Goal: Task Accomplishment & Management: Manage account settings

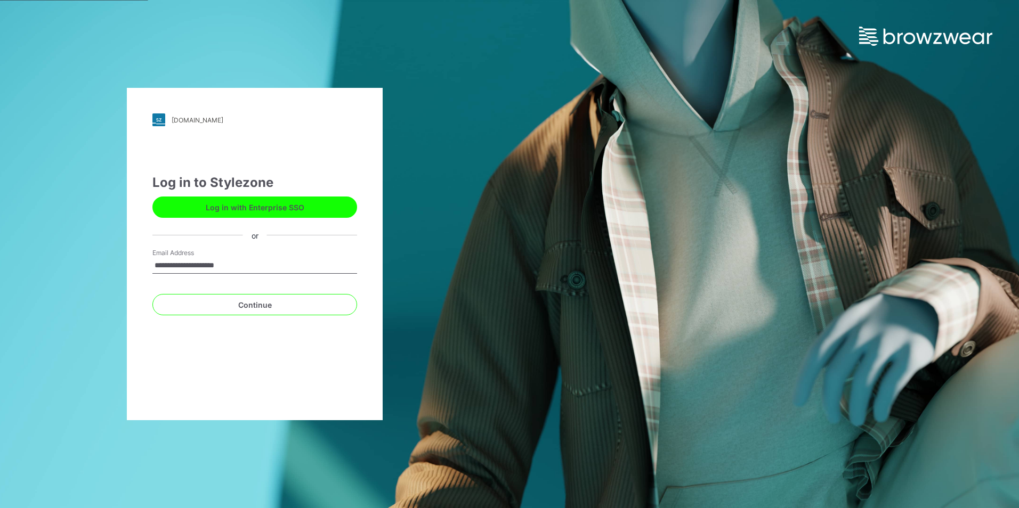
click at [275, 260] on input "**********" at bounding box center [254, 266] width 205 height 16
drag, startPoint x: 250, startPoint y: 267, endPoint x: 121, endPoint y: 269, distance: 129.0
click at [121, 269] on div "**********" at bounding box center [254, 254] width 509 height 508
click at [184, 267] on input "Email Address" at bounding box center [254, 266] width 205 height 16
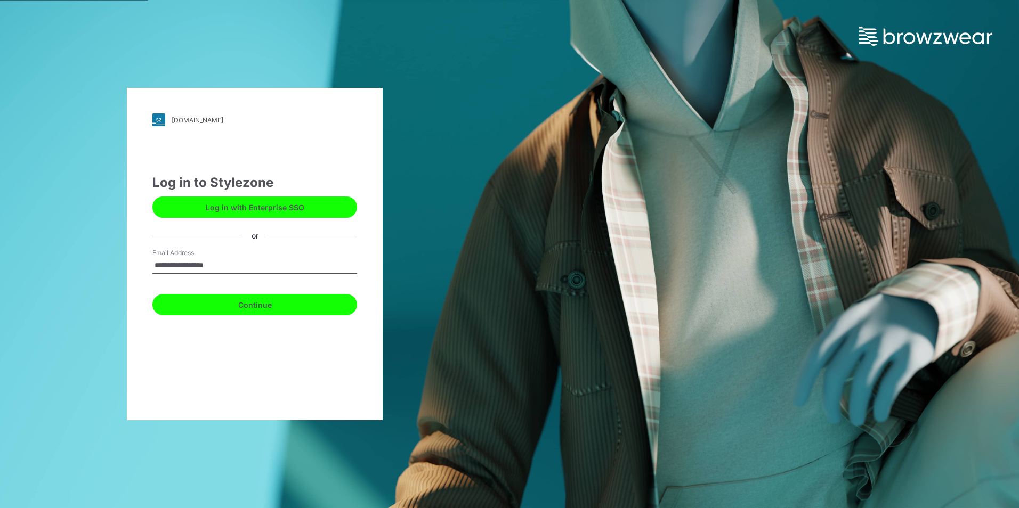
click at [274, 304] on button "Continue" at bounding box center [254, 304] width 205 height 21
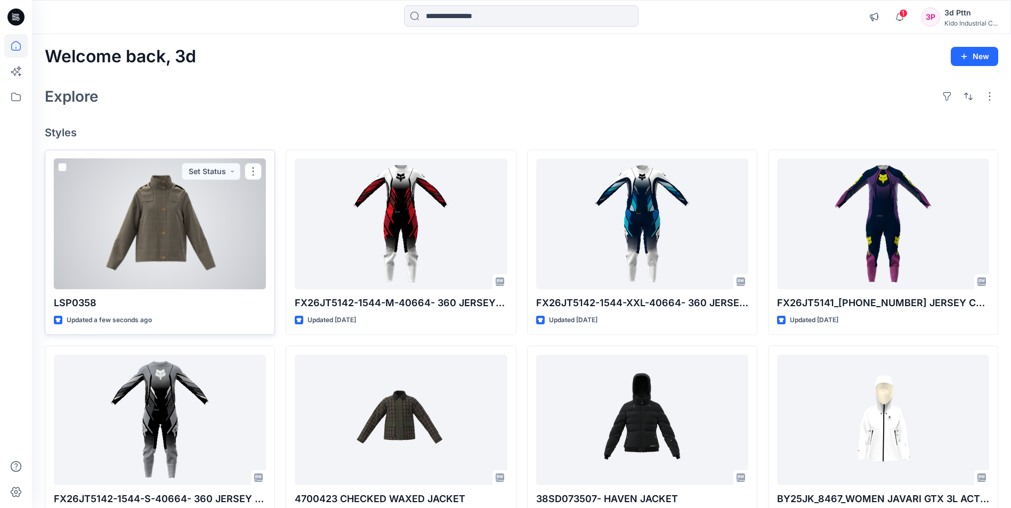
click at [200, 229] on div at bounding box center [160, 224] width 212 height 131
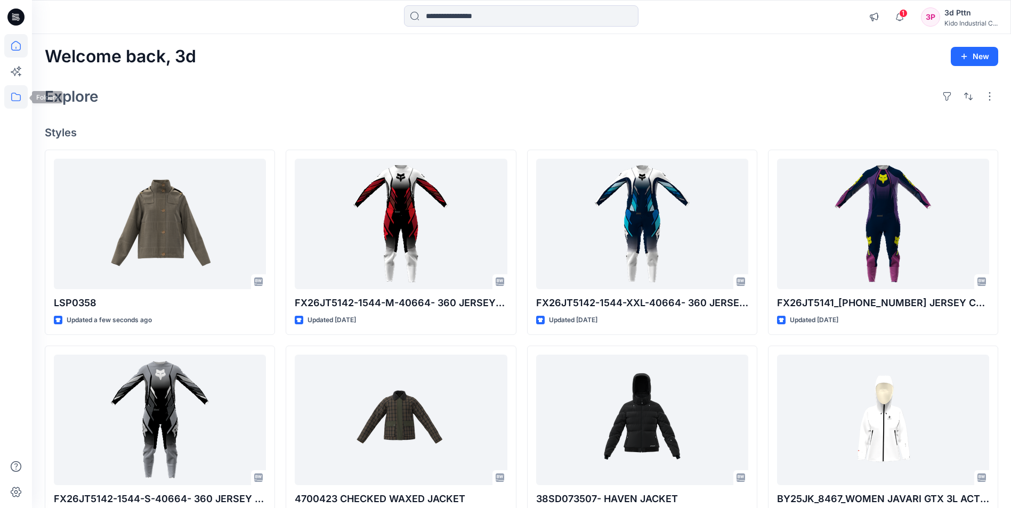
click at [13, 96] on icon at bounding box center [15, 96] width 23 height 23
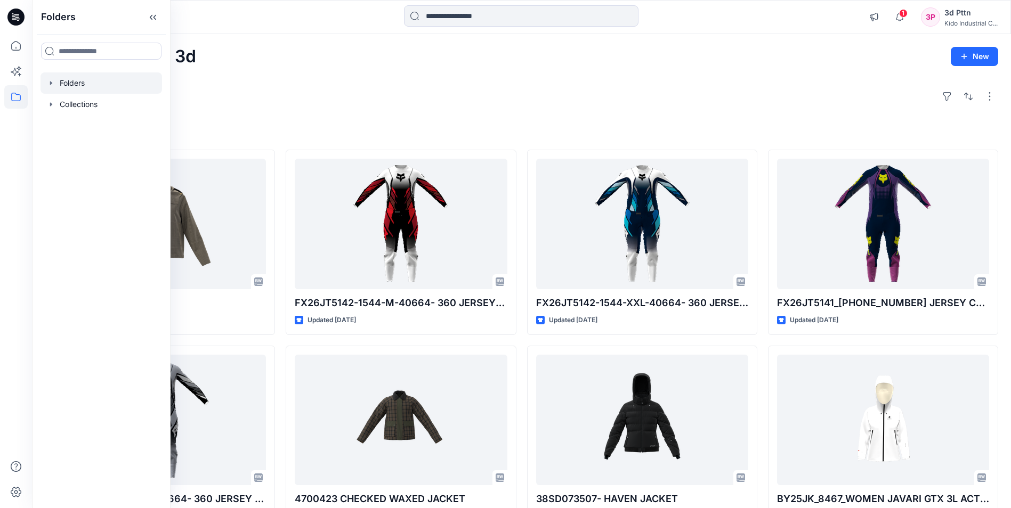
click at [92, 83] on div at bounding box center [100, 82] width 121 height 21
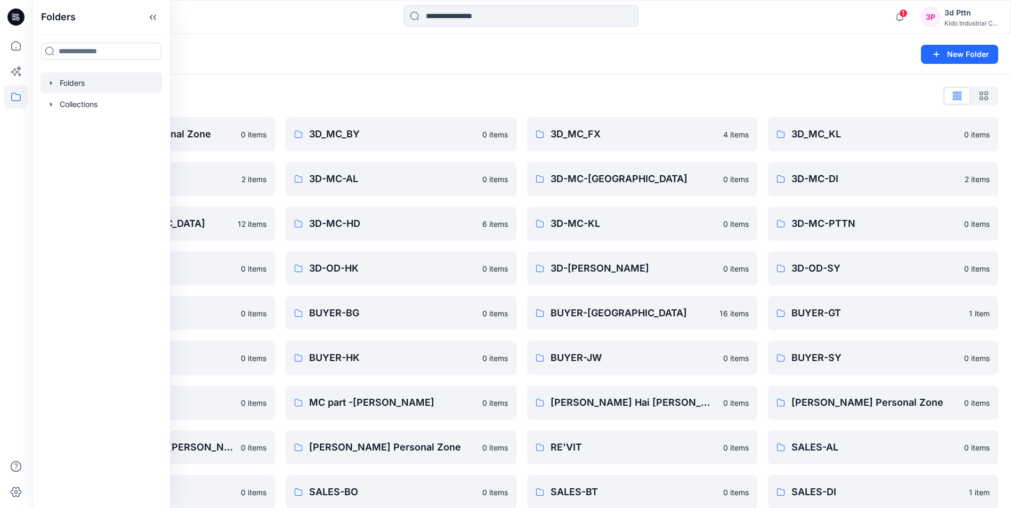
click at [492, 91] on div "Folders List" at bounding box center [521, 95] width 953 height 17
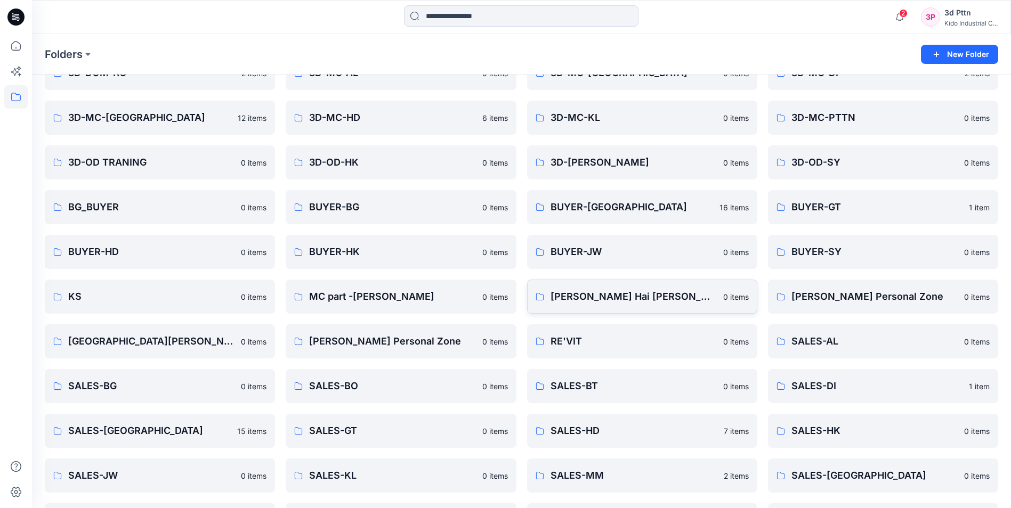
scroll to position [107, 0]
click at [654, 427] on p "SALES-HD" at bounding box center [633, 430] width 167 height 15
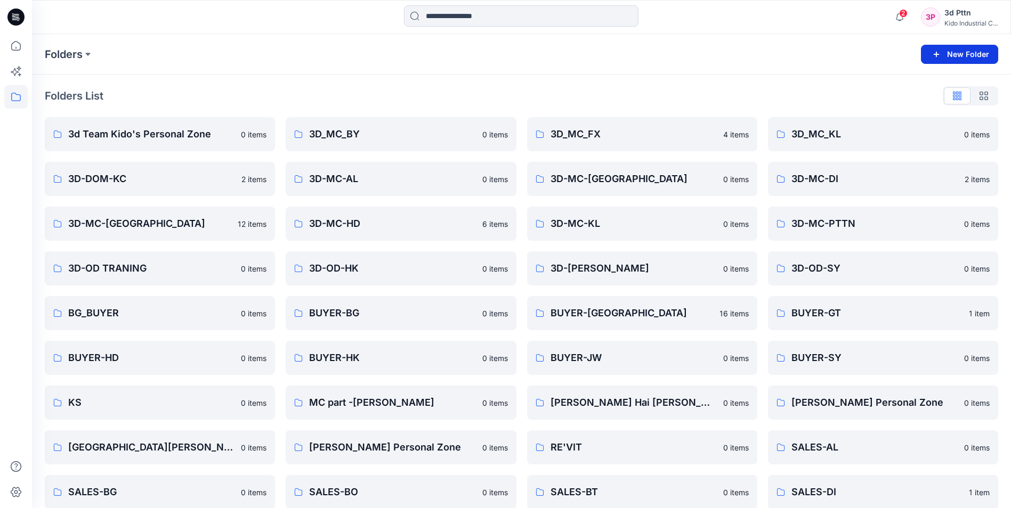
click at [935, 56] on icon "button" at bounding box center [936, 54] width 13 height 13
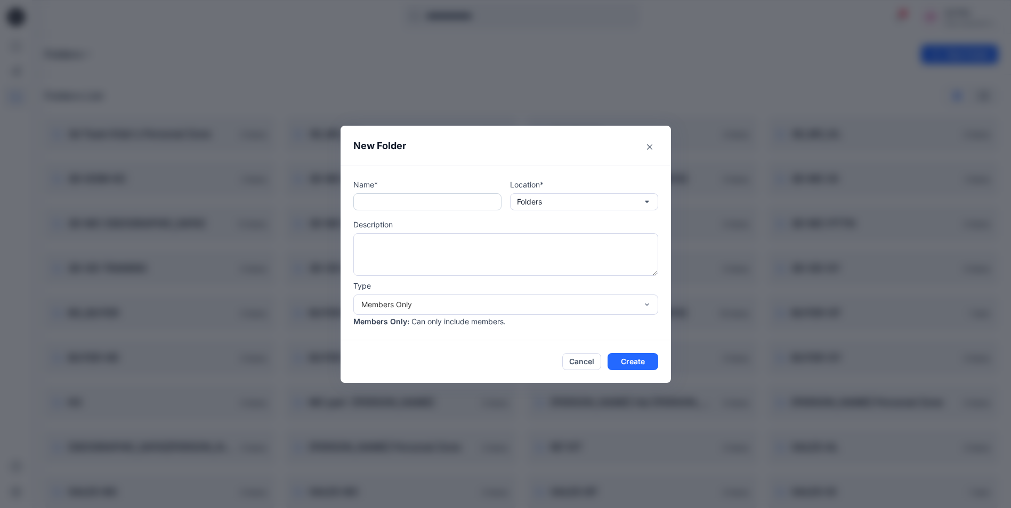
click at [423, 200] on input "text" at bounding box center [427, 201] width 148 height 17
type input "*******"
click at [626, 205] on button "Folders" at bounding box center [584, 201] width 148 height 17
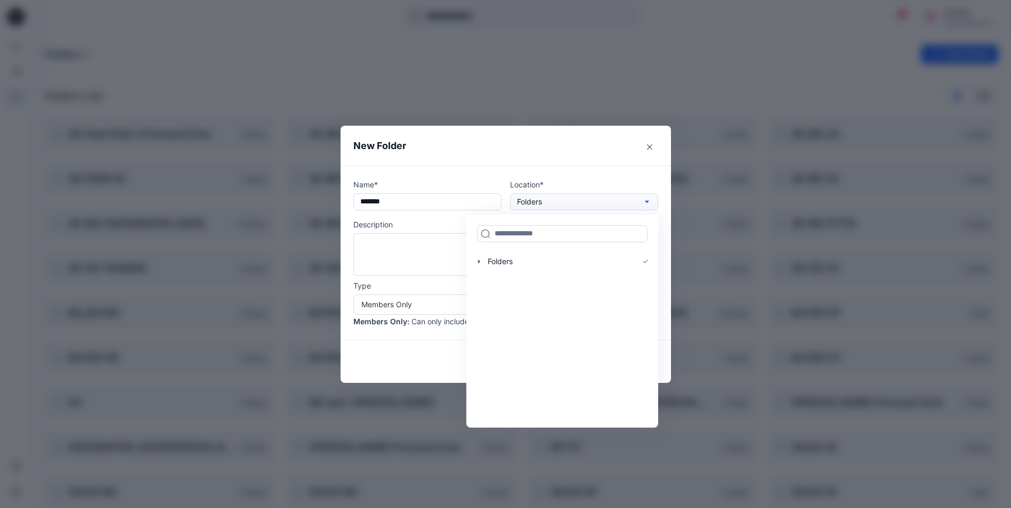
click at [626, 205] on button "Folders" at bounding box center [584, 201] width 148 height 17
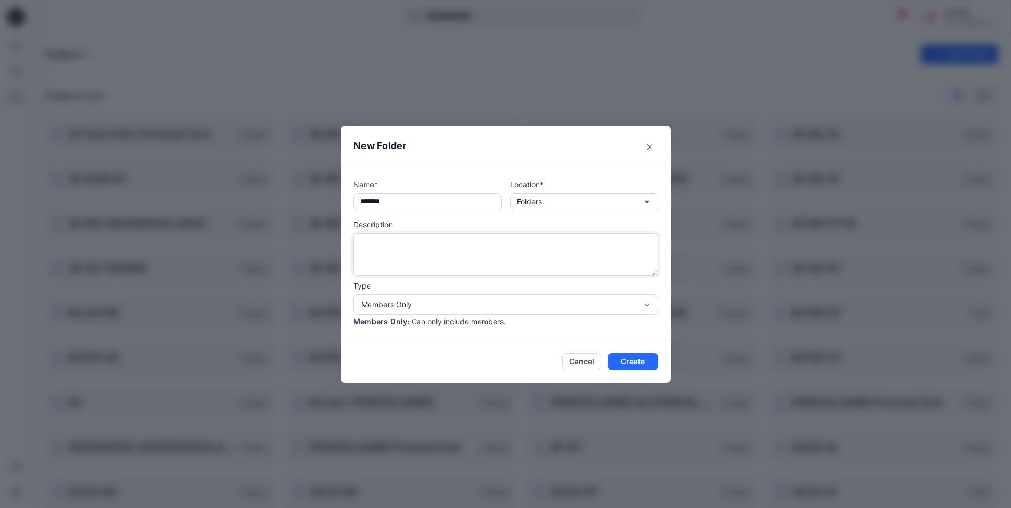
click at [446, 252] on textarea at bounding box center [505, 254] width 305 height 43
click at [652, 140] on button "Close" at bounding box center [649, 147] width 17 height 17
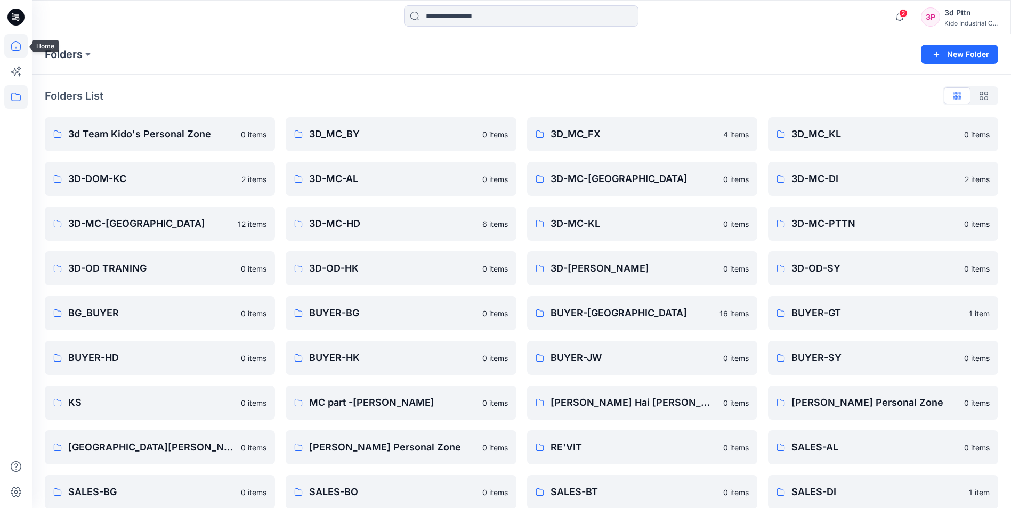
click at [15, 44] on icon at bounding box center [15, 45] width 23 height 23
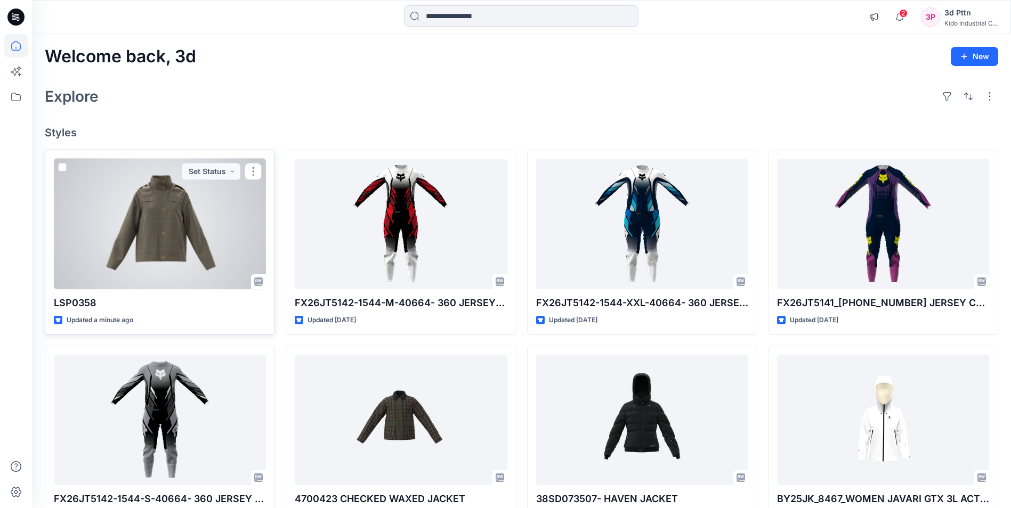
click at [192, 229] on div at bounding box center [160, 224] width 212 height 131
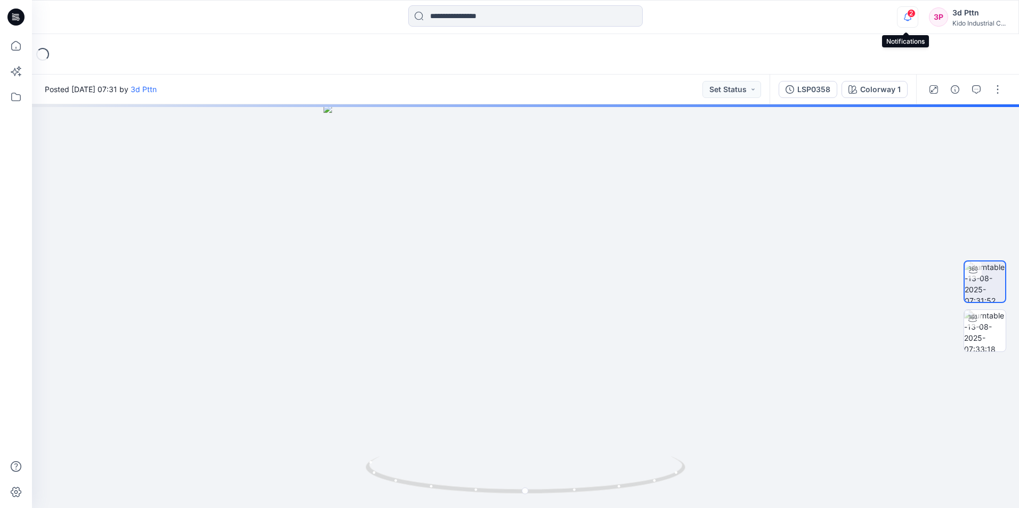
click at [909, 19] on icon "button" at bounding box center [907, 16] width 20 height 21
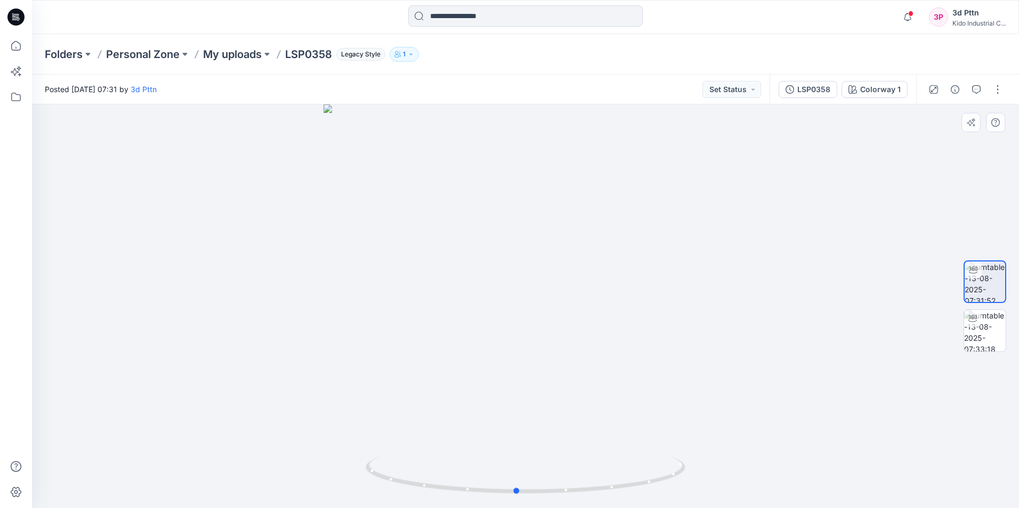
drag, startPoint x: 633, startPoint y: 488, endPoint x: 304, endPoint y: 477, distance: 328.9
click at [304, 477] on div at bounding box center [525, 306] width 987 height 404
drag, startPoint x: 645, startPoint y: 492, endPoint x: 604, endPoint y: 490, distance: 41.6
click at [604, 490] on icon at bounding box center [527, 477] width 322 height 40
drag, startPoint x: 604, startPoint y: 490, endPoint x: 380, endPoint y: 491, distance: 223.8
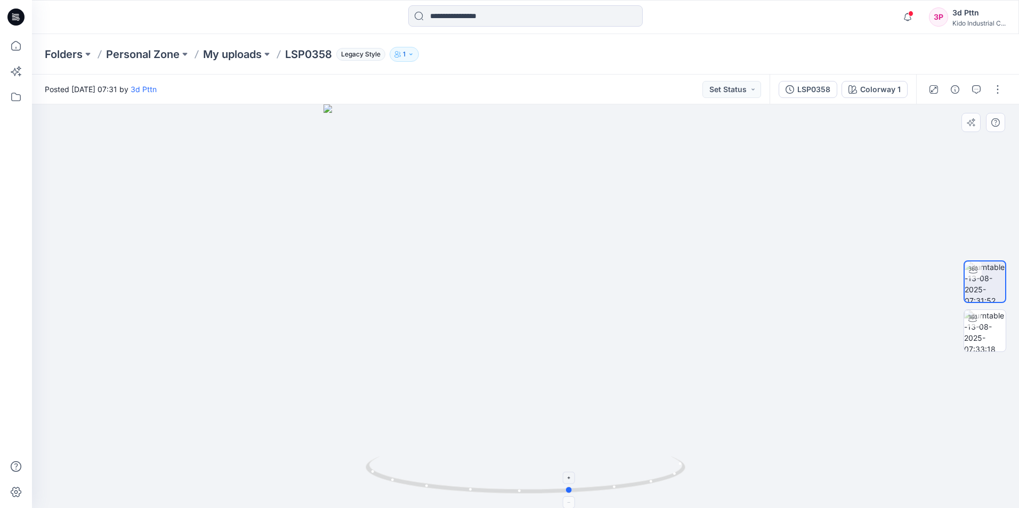
click at [380, 491] on icon at bounding box center [527, 477] width 322 height 40
click at [909, 14] on span at bounding box center [910, 14] width 5 height 6
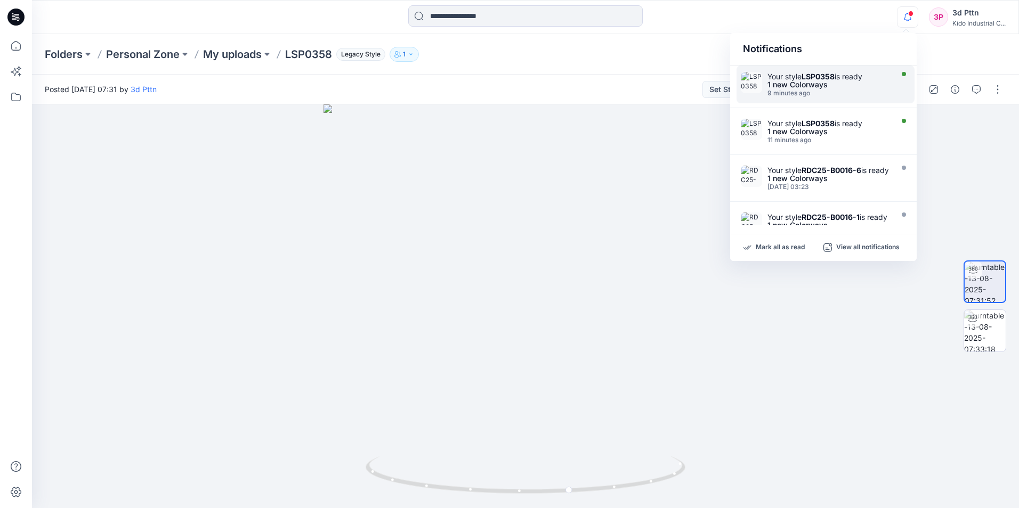
click at [821, 81] on div "1 new Colorways" at bounding box center [828, 84] width 123 height 7
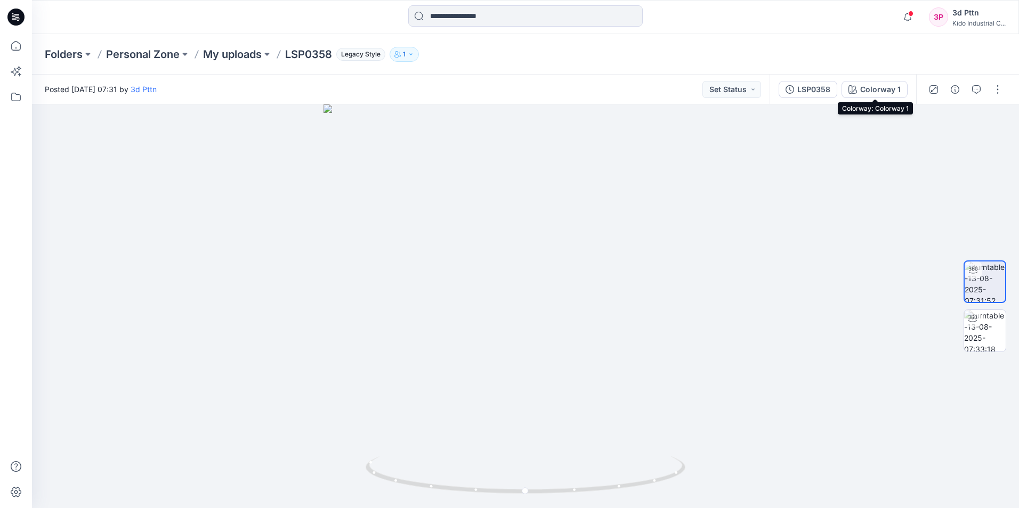
click at [873, 85] on div "Colorway 1" at bounding box center [880, 90] width 40 height 12
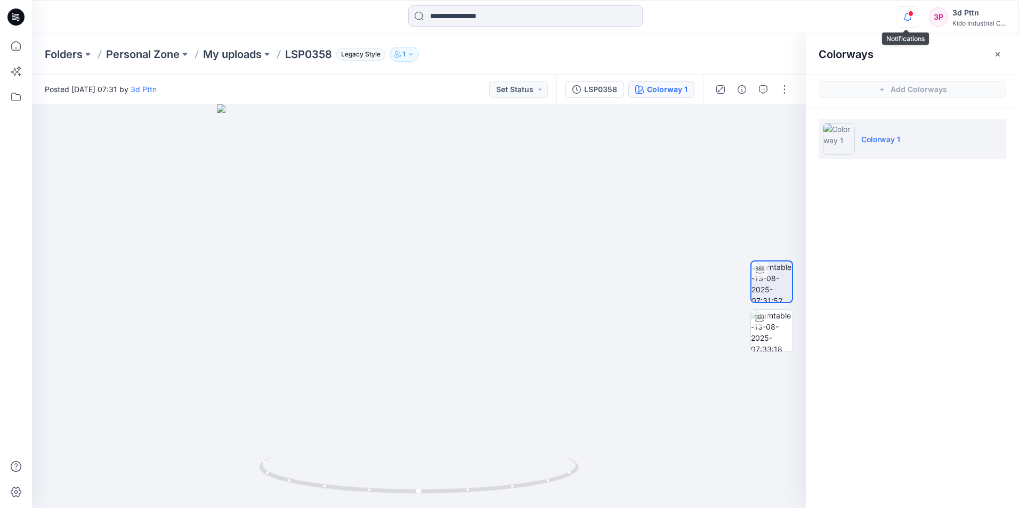
click at [902, 21] on icon "button" at bounding box center [907, 16] width 20 height 21
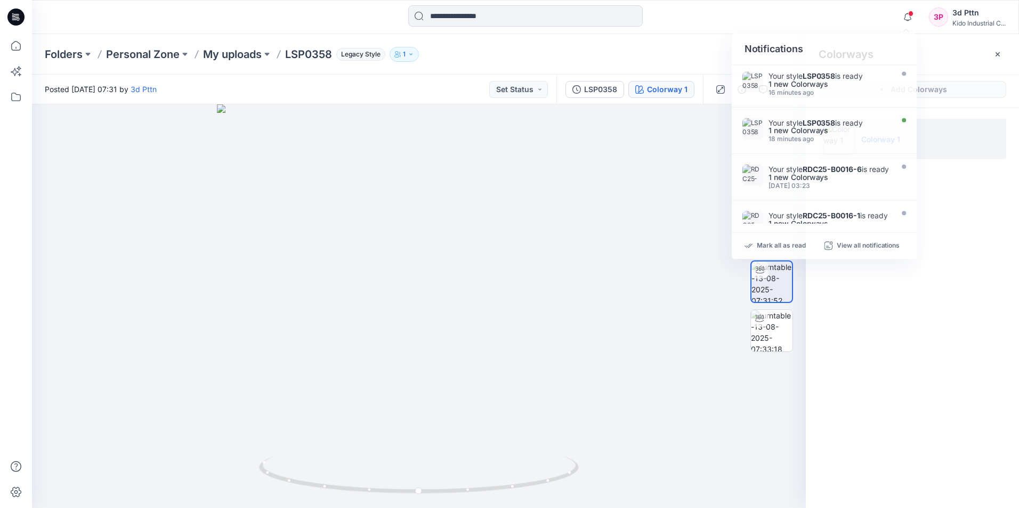
click at [896, 313] on div "Colorways Add Colorways Colorway 1" at bounding box center [912, 271] width 213 height 474
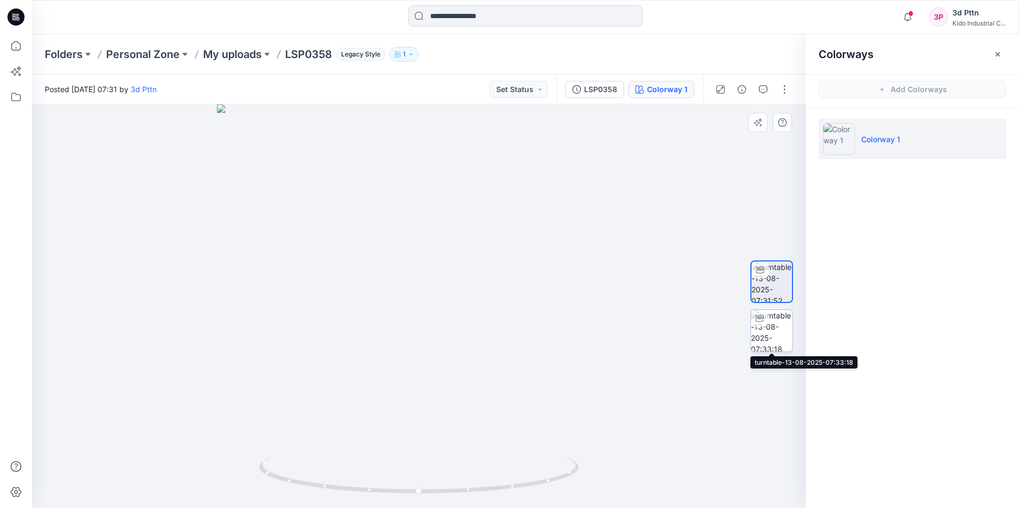
click at [773, 333] on img at bounding box center [772, 331] width 42 height 42
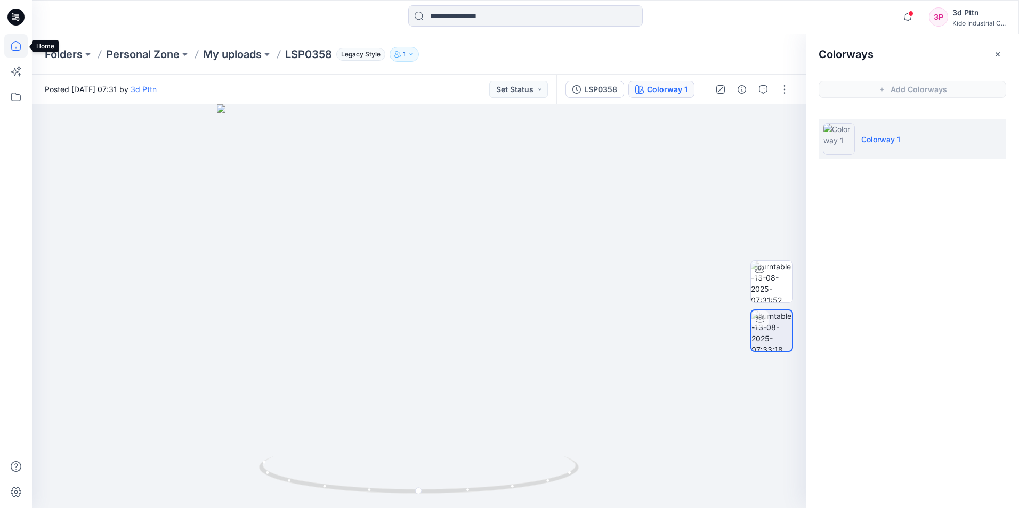
click at [13, 46] on icon at bounding box center [15, 45] width 23 height 23
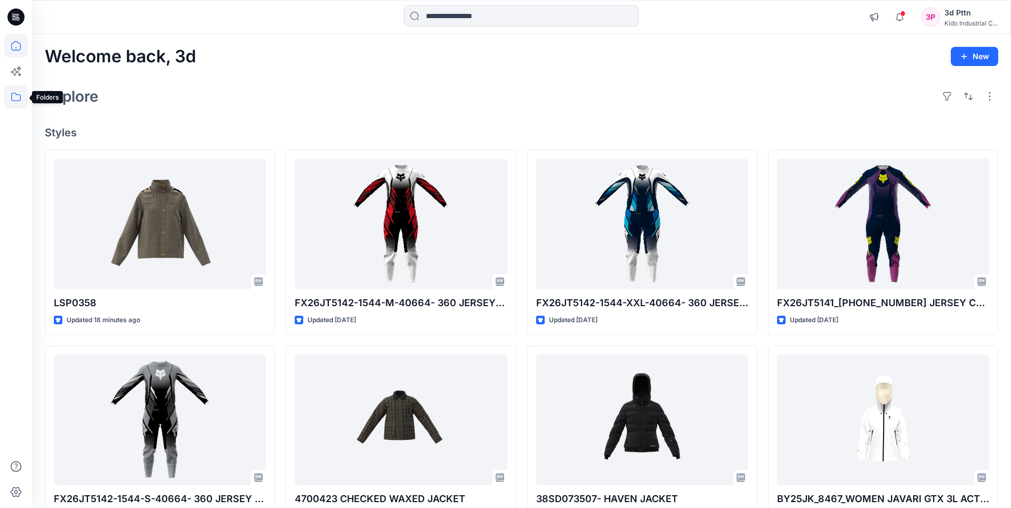
click at [16, 94] on icon at bounding box center [16, 97] width 10 height 9
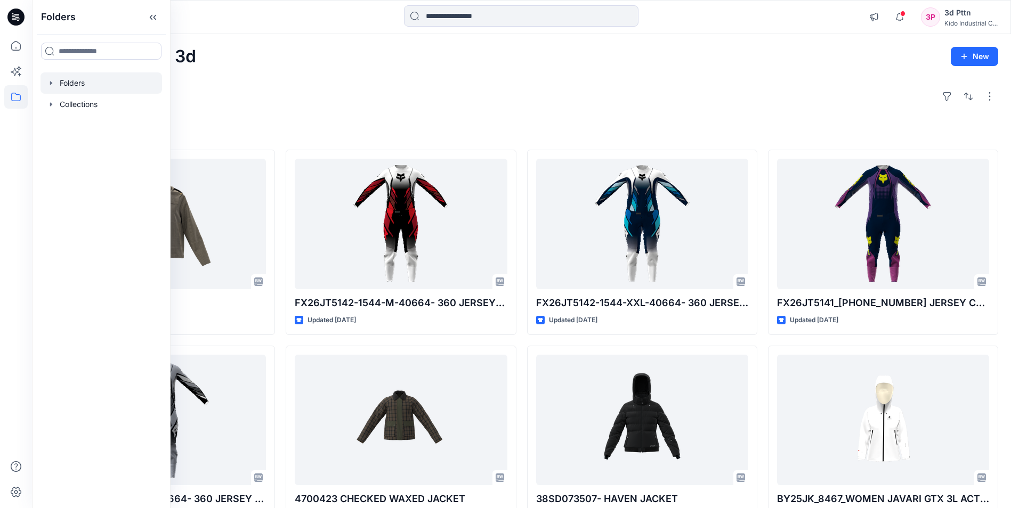
click at [67, 83] on div at bounding box center [100, 82] width 121 height 21
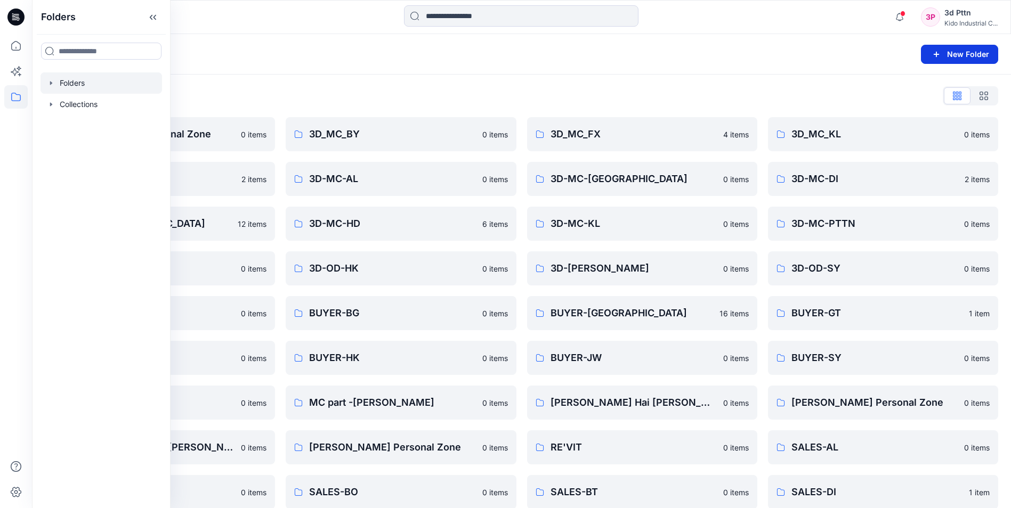
click at [949, 55] on button "New Folder" at bounding box center [959, 54] width 77 height 19
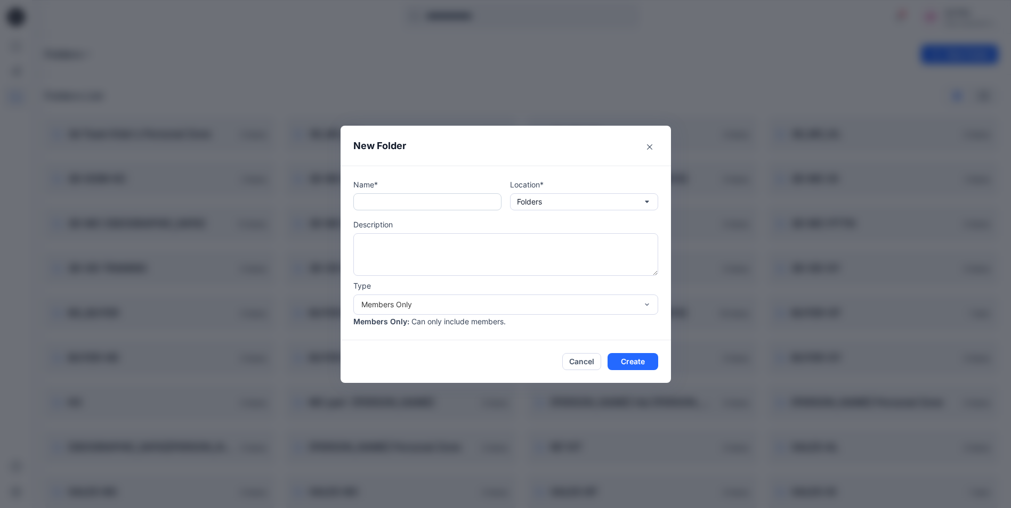
click at [380, 204] on input "text" at bounding box center [427, 201] width 148 height 17
type input "*******"
click at [632, 361] on button "Create" at bounding box center [632, 361] width 51 height 17
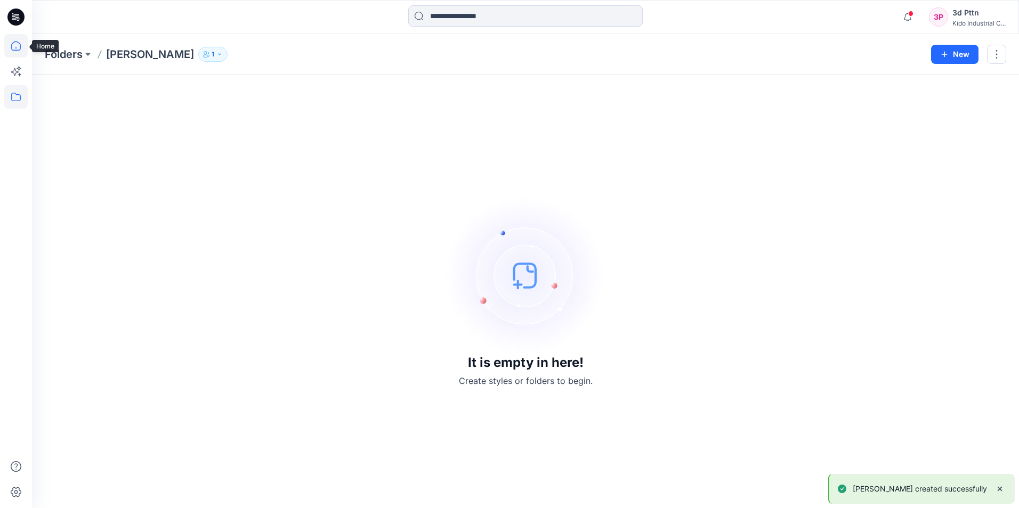
click at [14, 49] on icon at bounding box center [15, 45] width 23 height 23
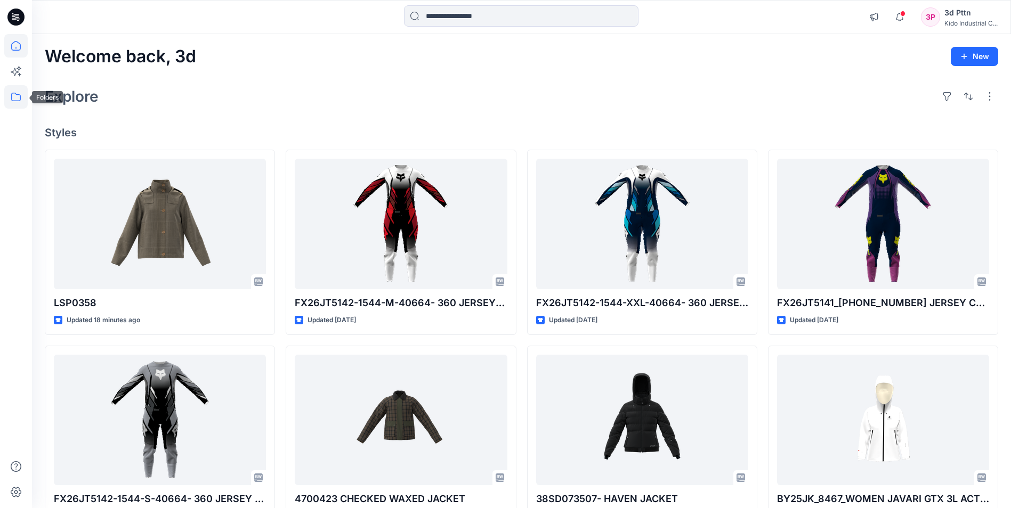
click at [11, 101] on icon at bounding box center [15, 96] width 23 height 23
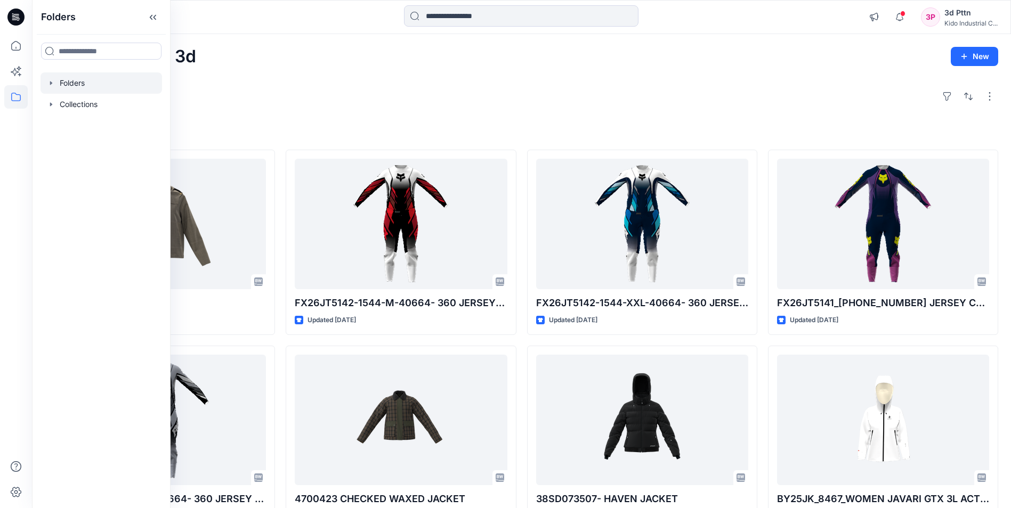
click at [81, 80] on div at bounding box center [100, 82] width 121 height 21
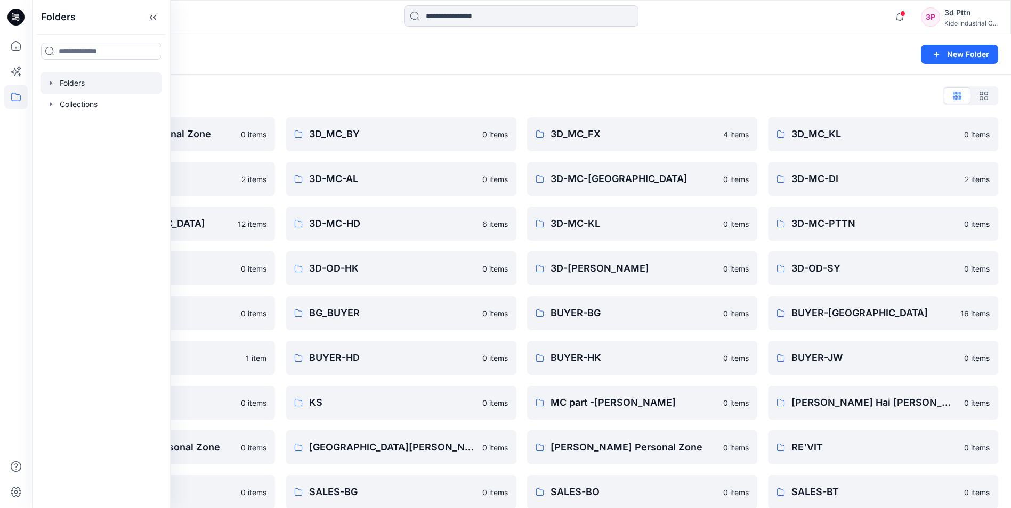
click at [400, 84] on div "Folders List 3d Team Kido's Personal Zone 0 items 3D-DOM-KC 2 items 3D-MC-FL 12…" at bounding box center [521, 410] width 979 height 671
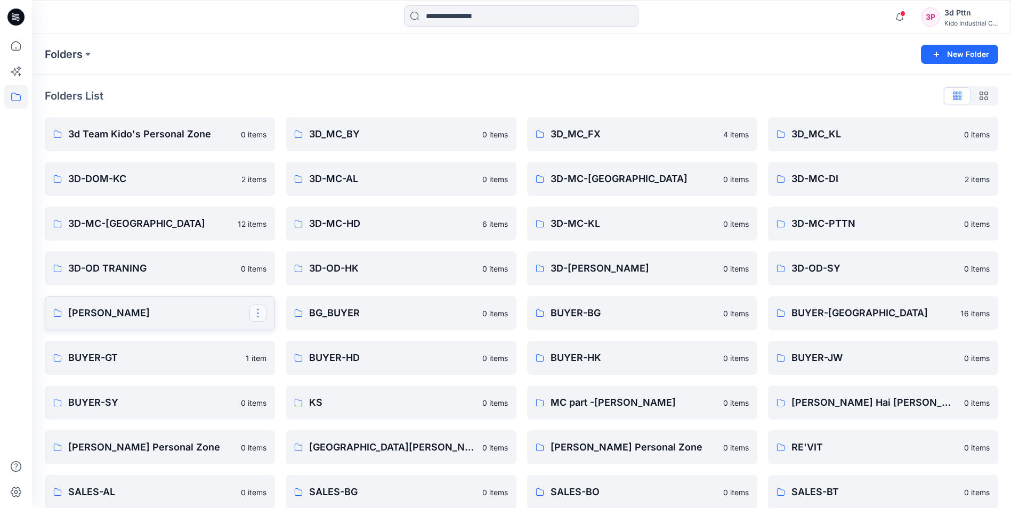
click at [256, 311] on button "button" at bounding box center [257, 313] width 17 height 17
click at [292, 338] on button "Edit" at bounding box center [309, 338] width 115 height 20
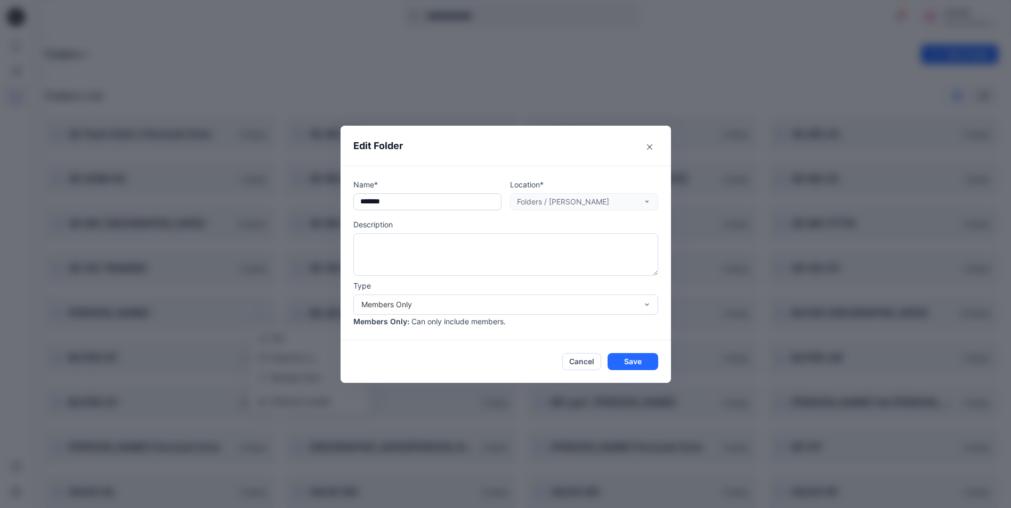
click at [365, 201] on input "*******" at bounding box center [427, 201] width 148 height 17
type input "**********"
click at [650, 360] on button "Save" at bounding box center [632, 361] width 51 height 17
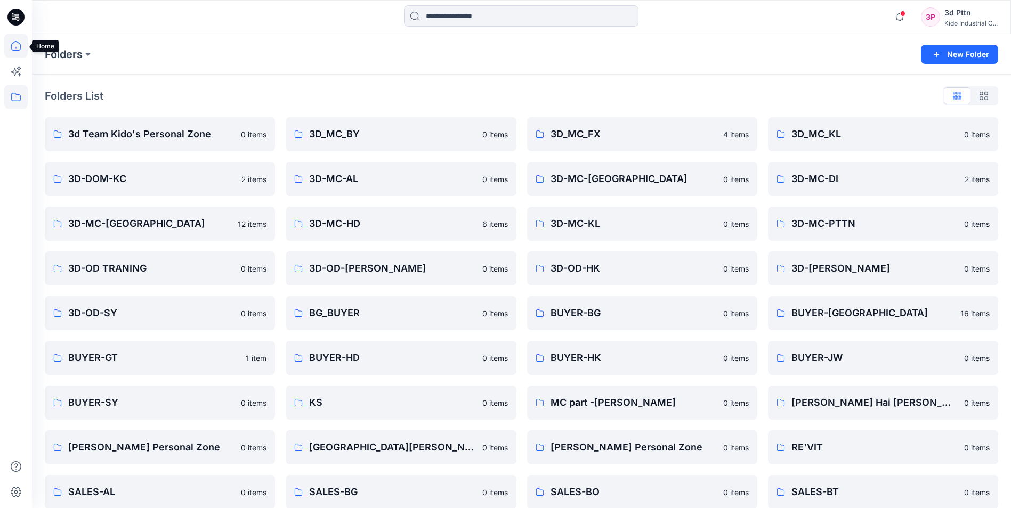
click at [14, 45] on icon at bounding box center [15, 45] width 23 height 23
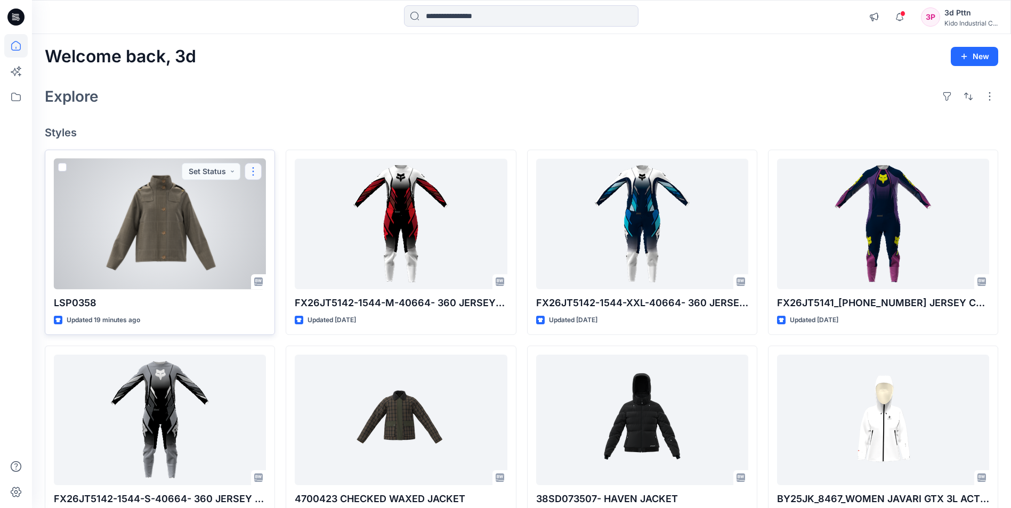
click at [255, 171] on button "button" at bounding box center [253, 171] width 17 height 17
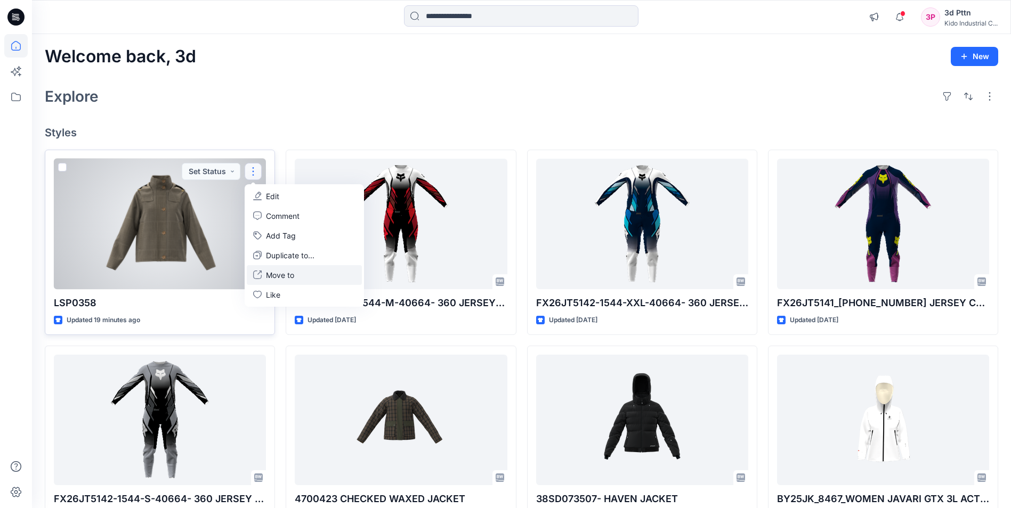
click at [296, 273] on button "Move to" at bounding box center [304, 275] width 115 height 20
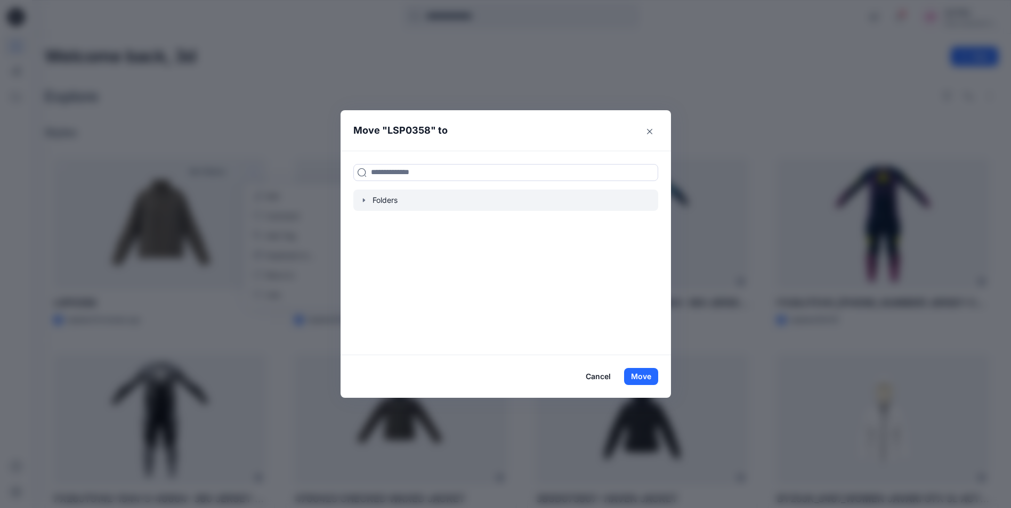
click at [407, 193] on div at bounding box center [505, 200] width 305 height 21
click at [375, 198] on div at bounding box center [505, 200] width 305 height 21
click at [368, 199] on icon "button" at bounding box center [364, 200] width 9 height 9
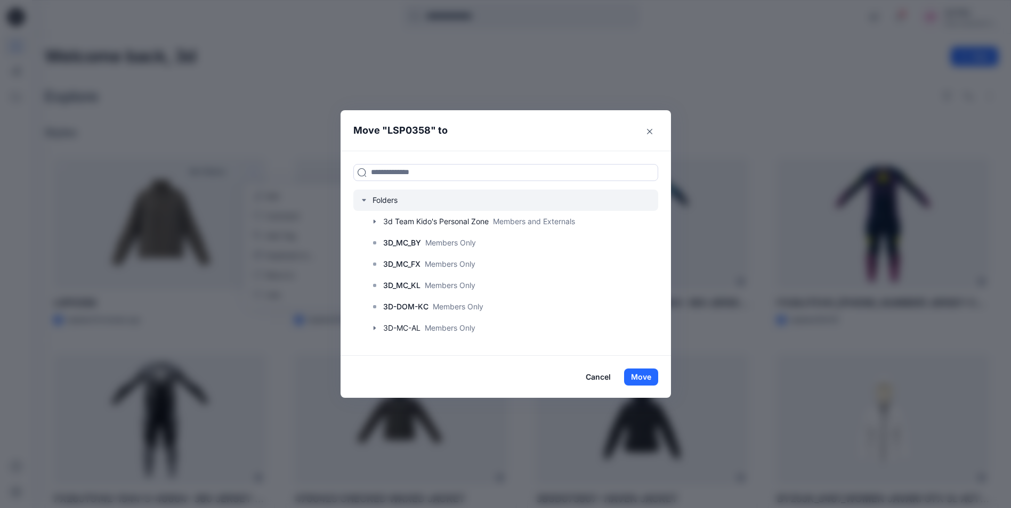
click at [363, 199] on div at bounding box center [505, 200] width 305 height 21
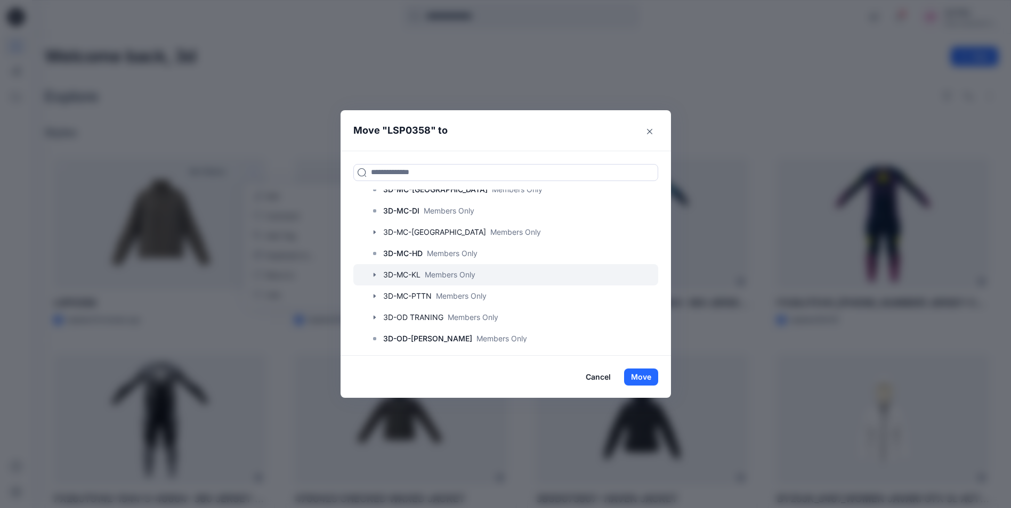
scroll to position [213, 0]
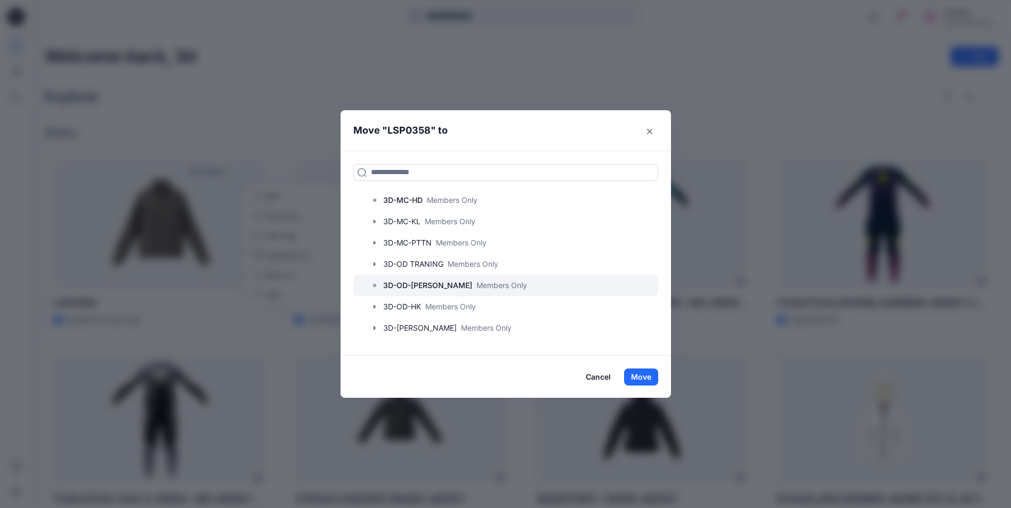
click at [417, 281] on p "3D-OD-[PERSON_NAME]" at bounding box center [427, 285] width 89 height 13
click at [649, 374] on button "Move" at bounding box center [641, 377] width 34 height 17
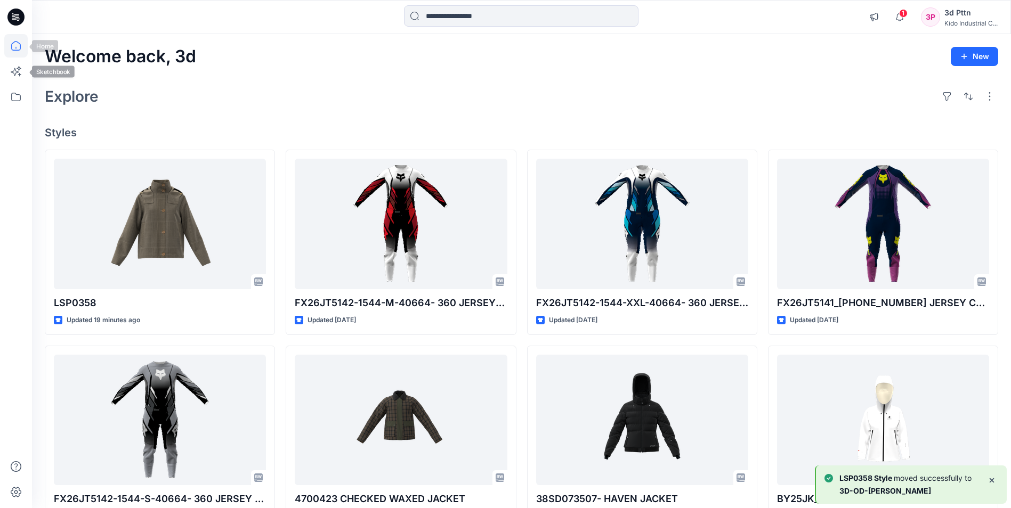
click at [12, 45] on icon at bounding box center [15, 45] width 23 height 23
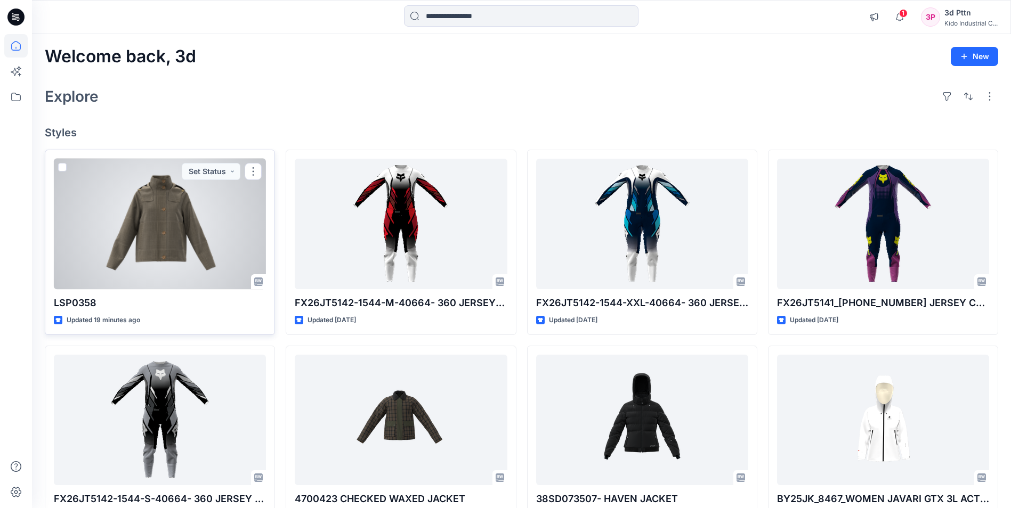
click at [142, 262] on div at bounding box center [160, 224] width 212 height 131
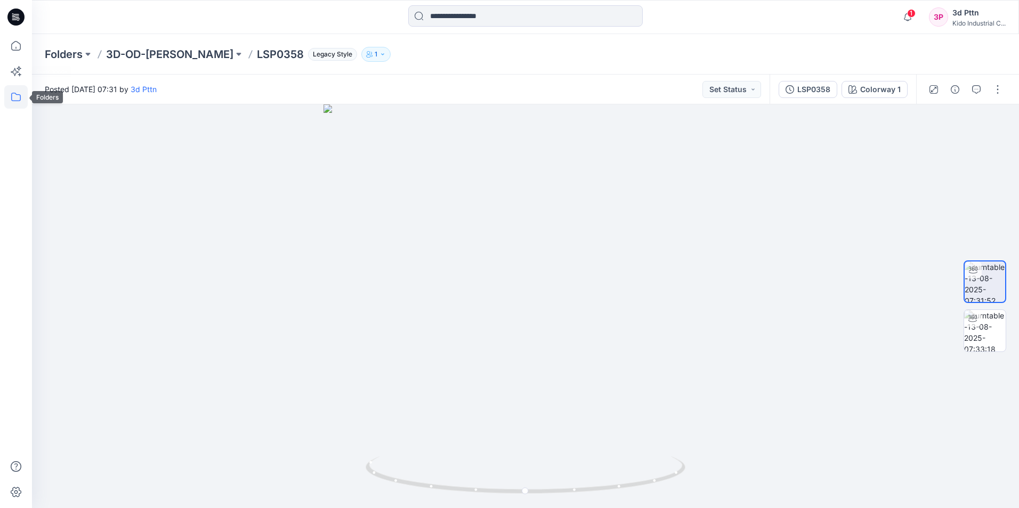
click at [17, 99] on icon at bounding box center [15, 96] width 23 height 23
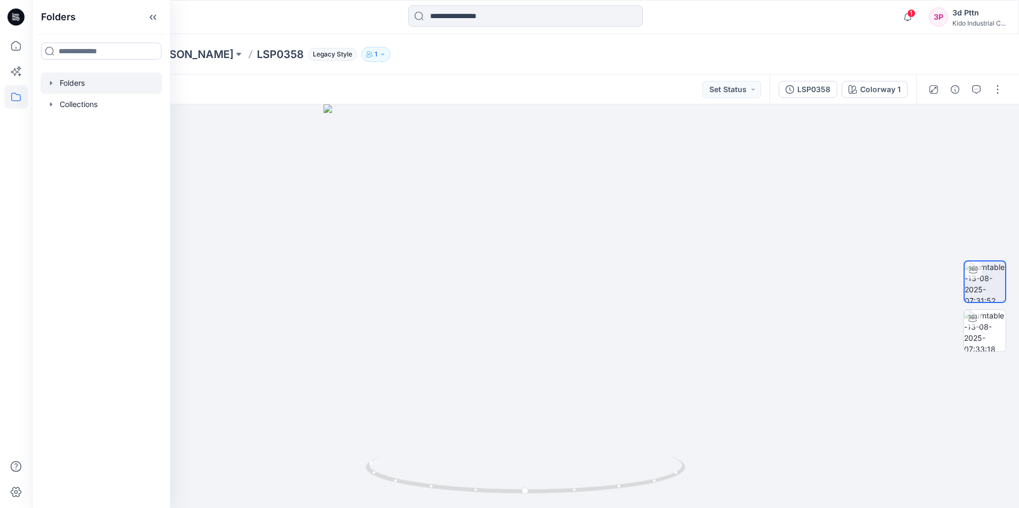
click at [68, 84] on div at bounding box center [100, 82] width 121 height 21
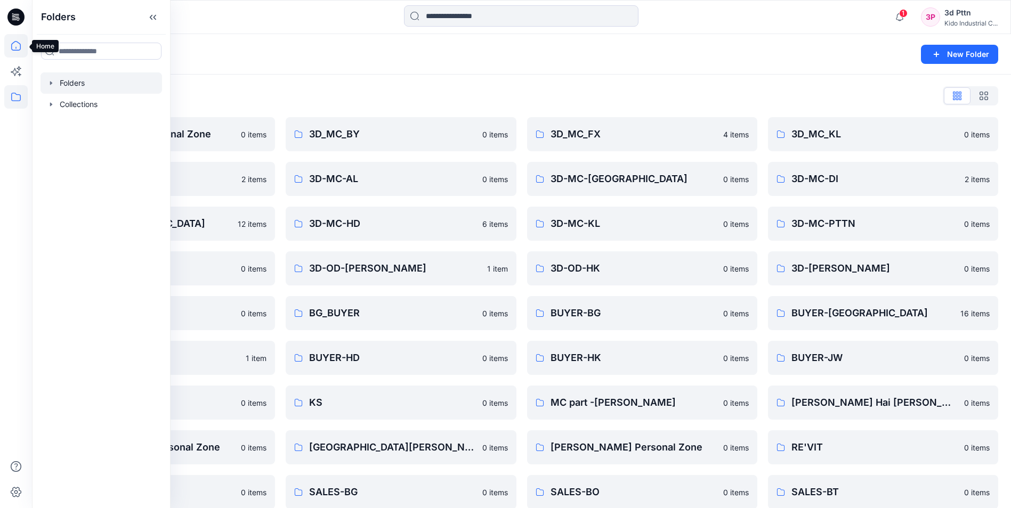
click at [17, 48] on icon at bounding box center [15, 45] width 23 height 23
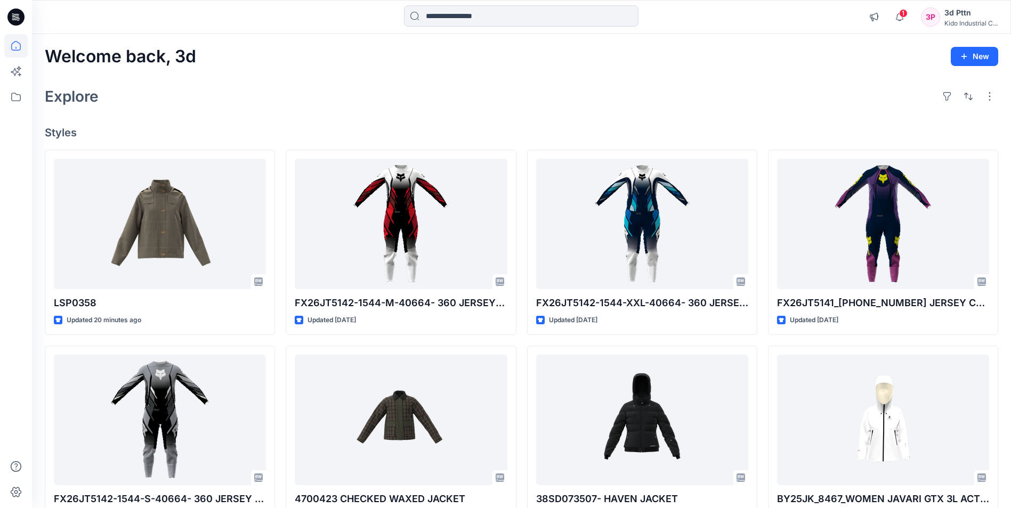
click at [970, 17] on div "3d Pttn" at bounding box center [970, 12] width 53 height 13
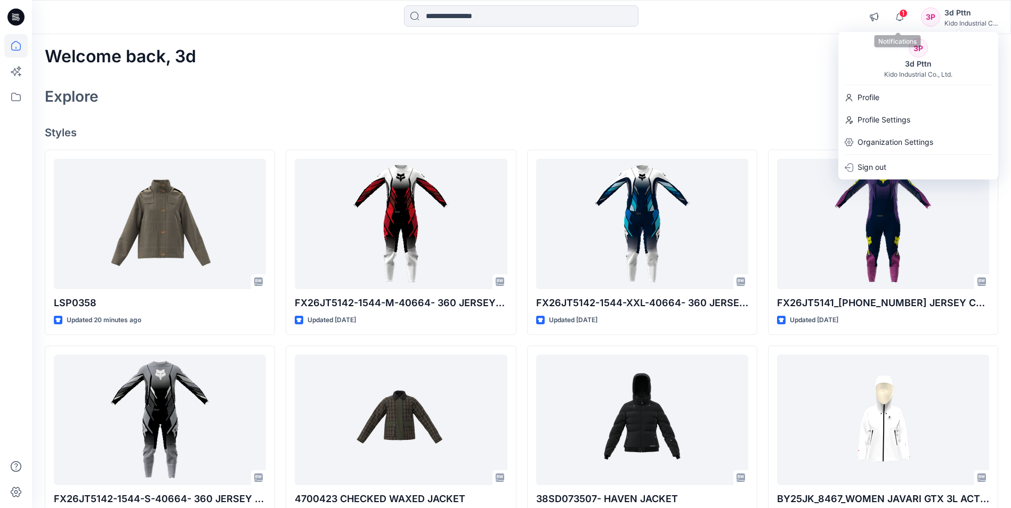
click at [899, 14] on span "1" at bounding box center [903, 13] width 9 height 9
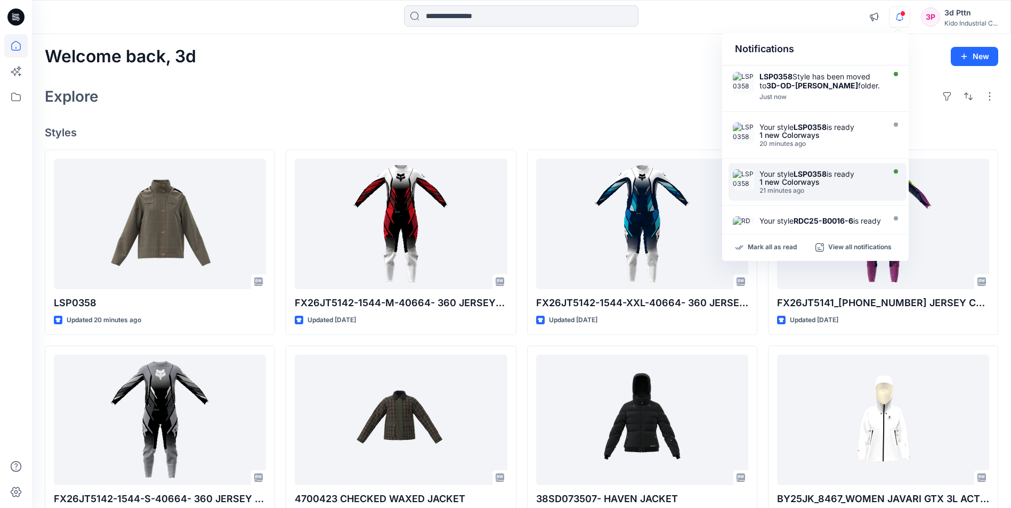
click at [812, 176] on strong "LSP0358" at bounding box center [809, 173] width 33 height 9
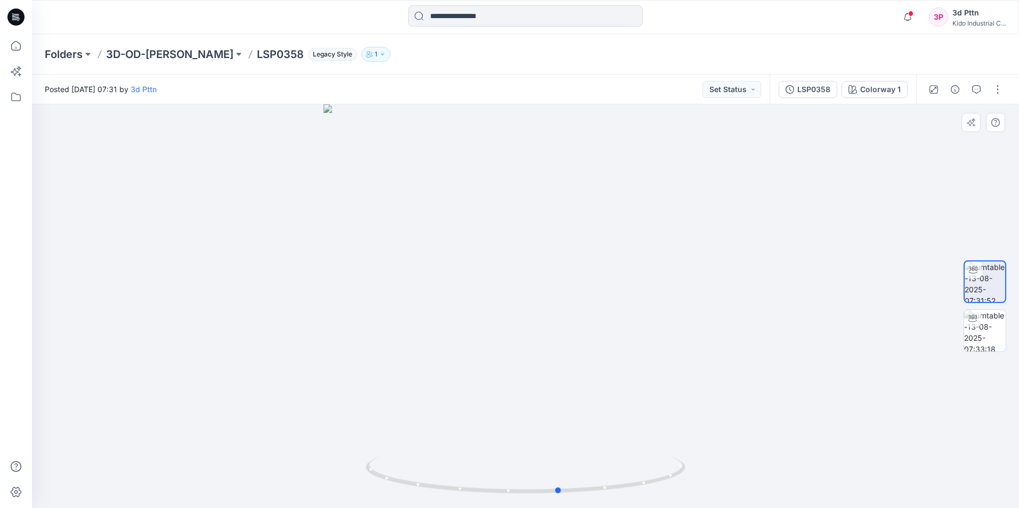
drag, startPoint x: 602, startPoint y: 492, endPoint x: 321, endPoint y: 490, distance: 280.8
click at [321, 490] on div at bounding box center [525, 306] width 987 height 404
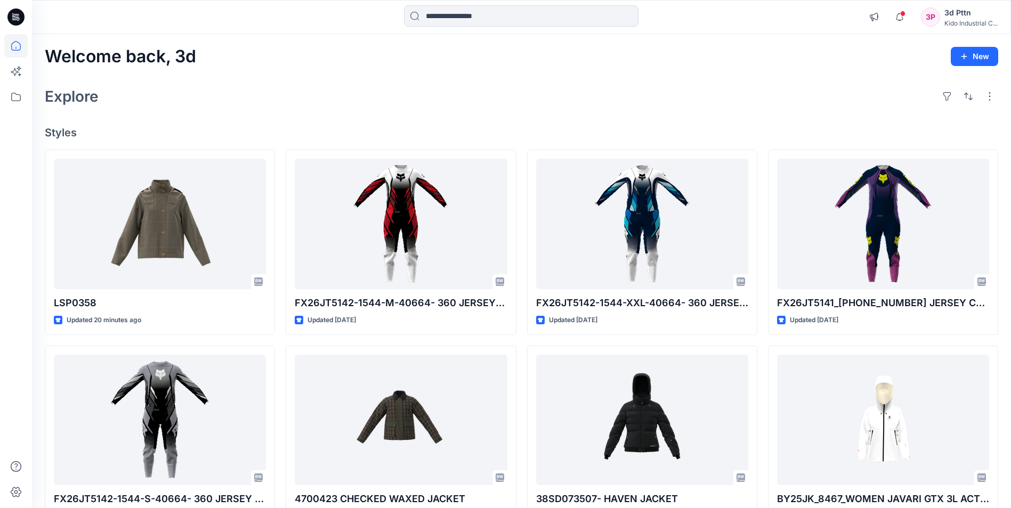
click at [427, 123] on div "Welcome back, 3d New Explore Styles LSP0358 Updated 20 minutes ago FX26JT5142-1…" at bounding box center [521, 406] width 979 height 744
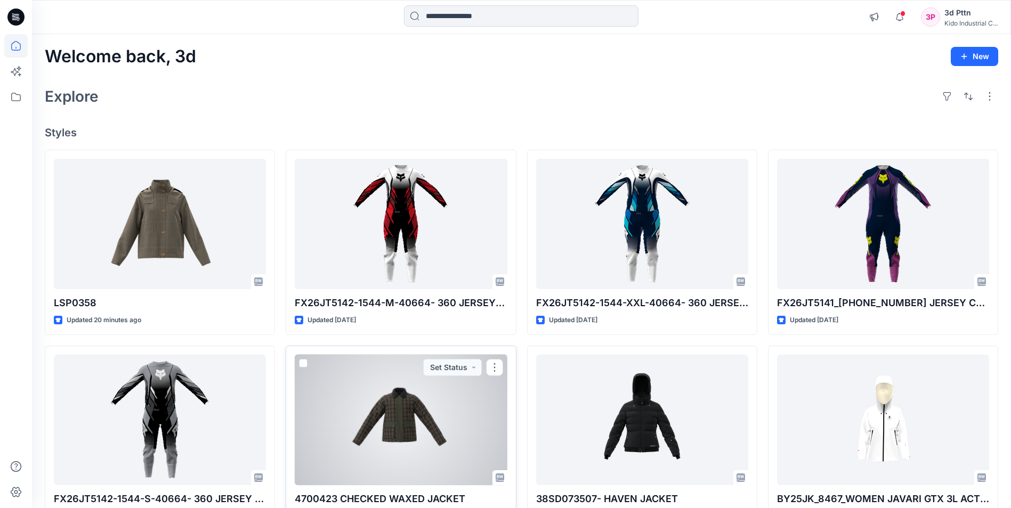
click at [447, 448] on div at bounding box center [401, 420] width 212 height 131
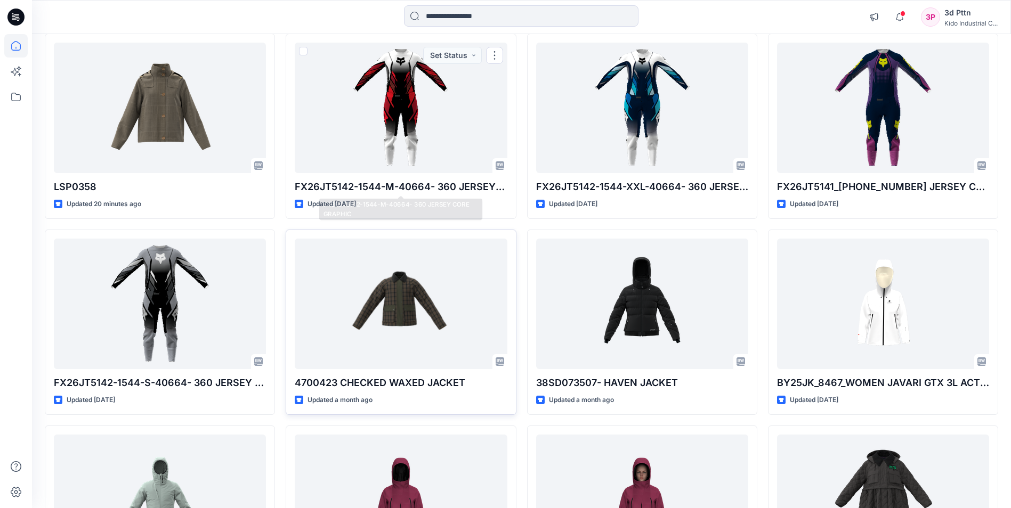
scroll to position [160, 0]
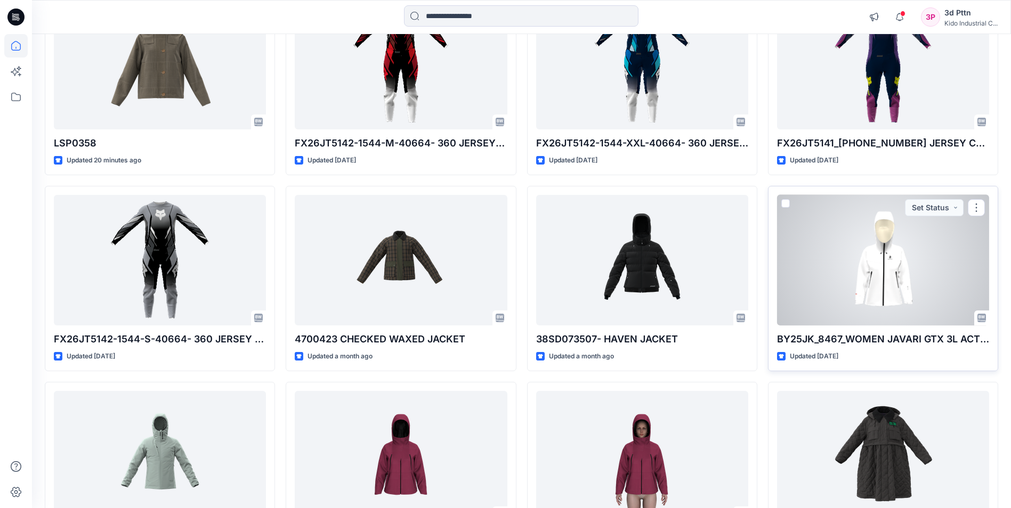
click at [899, 296] on div at bounding box center [883, 260] width 212 height 131
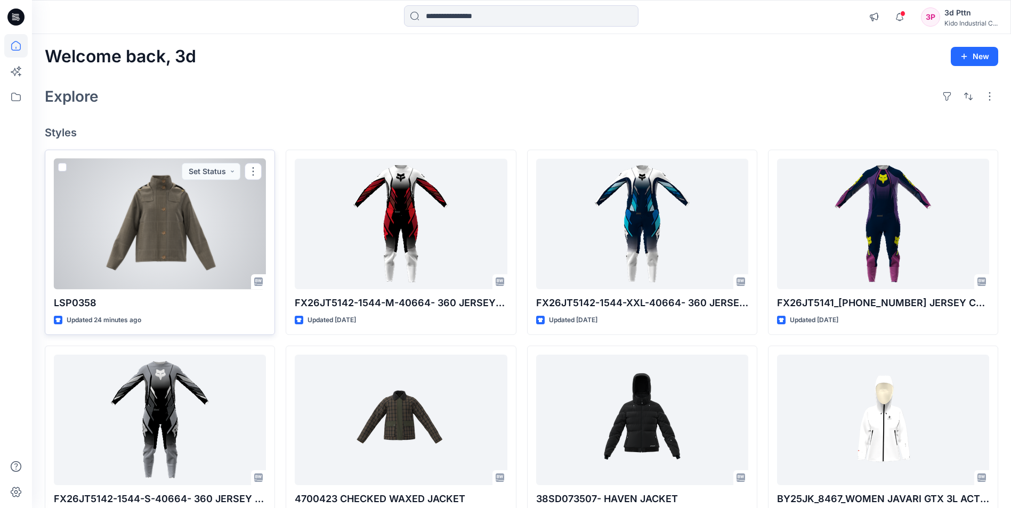
click at [175, 237] on div at bounding box center [160, 224] width 212 height 131
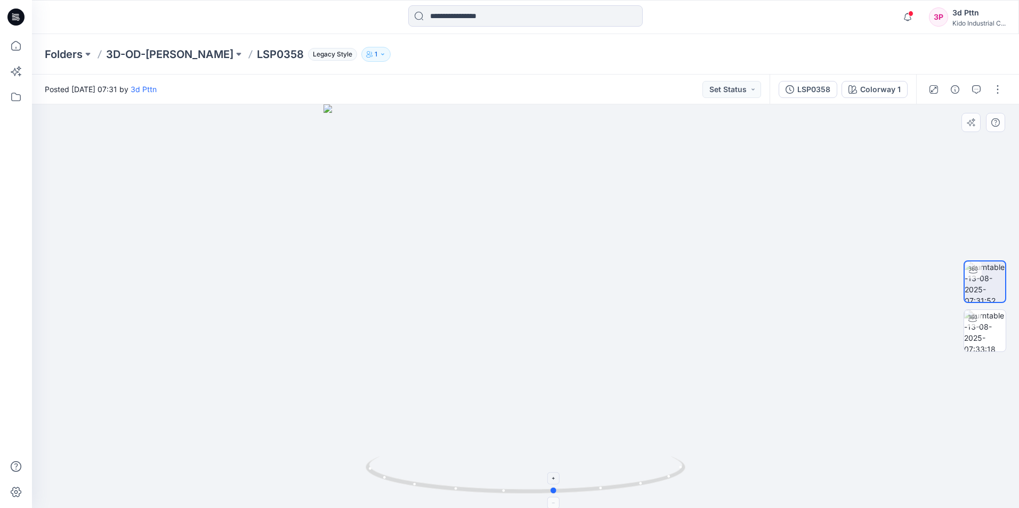
drag, startPoint x: 617, startPoint y: 493, endPoint x: 646, endPoint y: 482, distance: 31.4
click at [646, 482] on icon at bounding box center [527, 477] width 322 height 40
drag, startPoint x: 605, startPoint y: 189, endPoint x: 611, endPoint y: 387, distance: 198.3
click at [909, 13] on span at bounding box center [910, 14] width 5 height 6
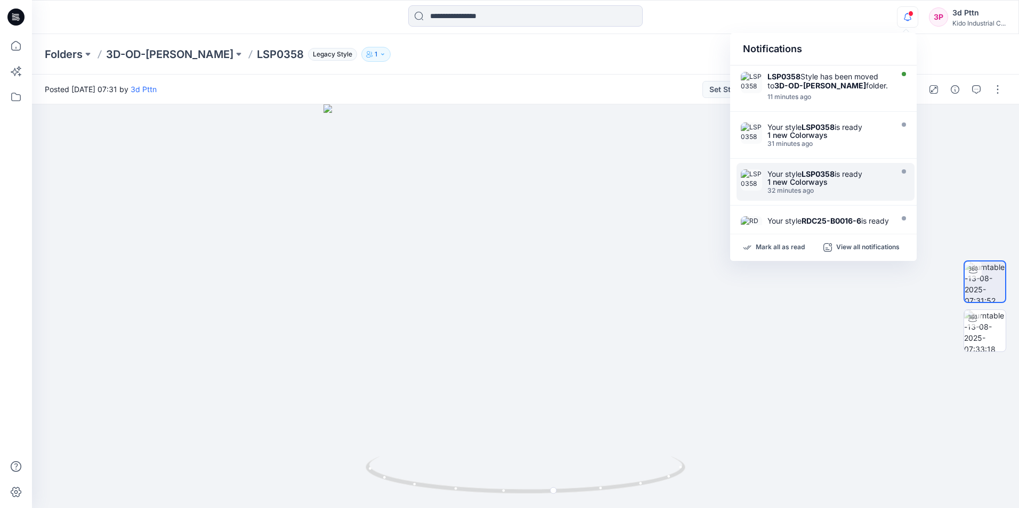
click at [841, 27] on div "Notifications LSP0358 Style has been moved to 3D-OD-[PERSON_NAME] folder. 11 mi…" at bounding box center [525, 16] width 986 height 23
